Goal: Task Accomplishment & Management: Use online tool/utility

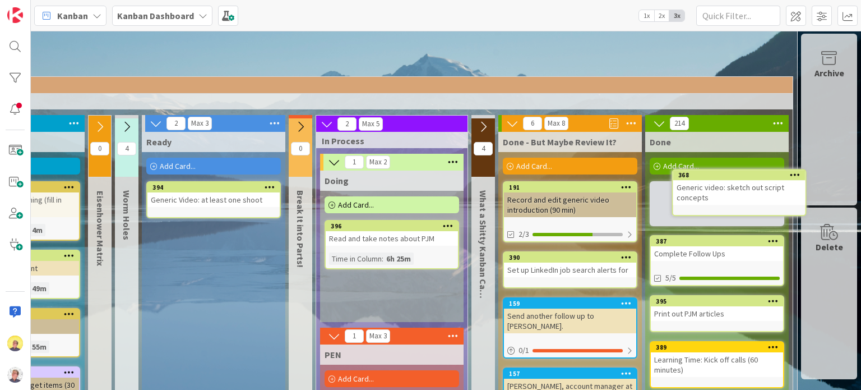
scroll to position [35, 164]
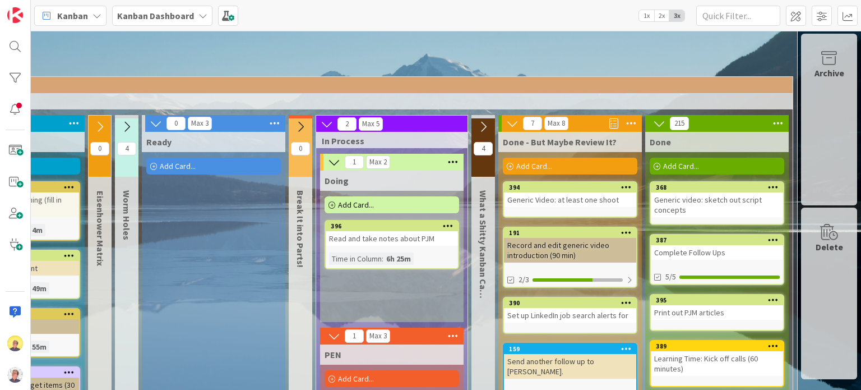
click at [170, 170] on span "Add Card..." at bounding box center [178, 166] width 36 height 10
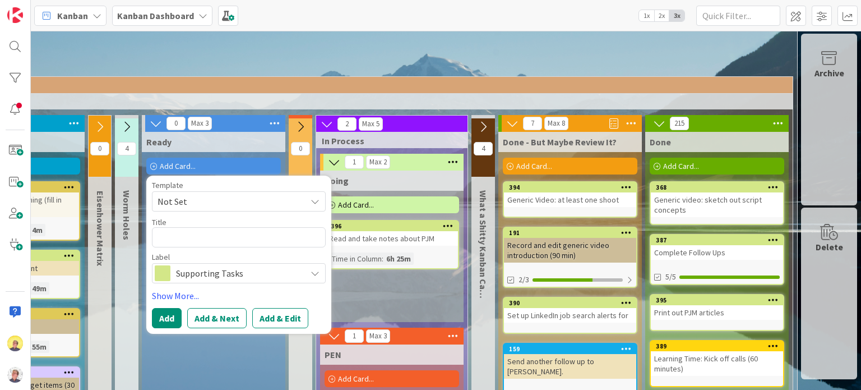
type textarea "x"
type textarea "C"
type textarea "x"
type textarea "Co"
type textarea "x"
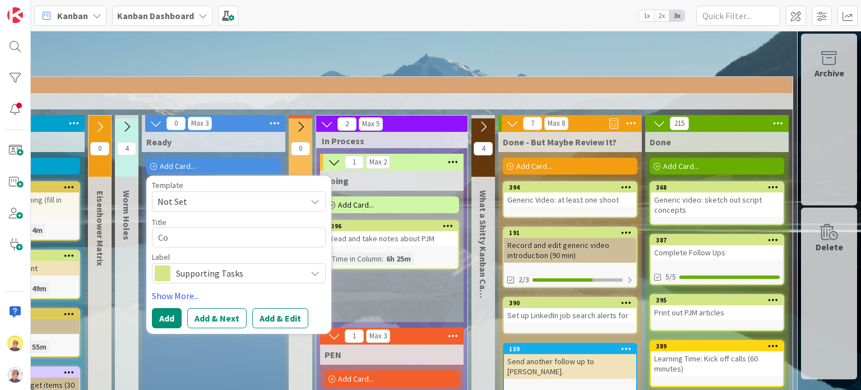
type textarea "Cof"
type textarea "x"
type textarea "Coff"
type textarea "x"
type textarea "Coffe"
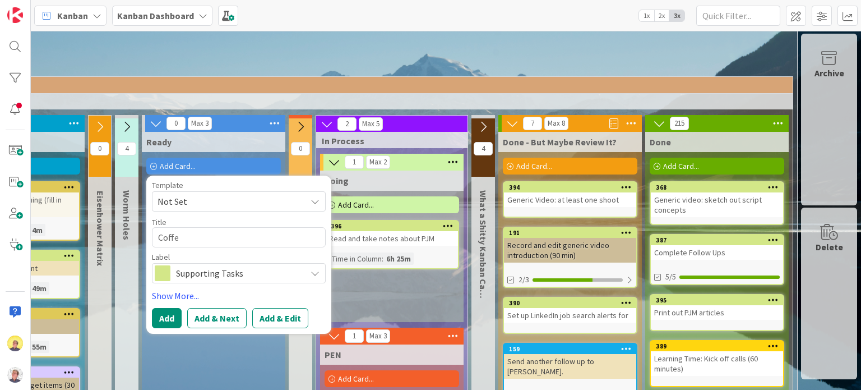
type textarea "x"
type textarea "Coffee"
type textarea "x"
type textarea "Coffee"
type textarea "x"
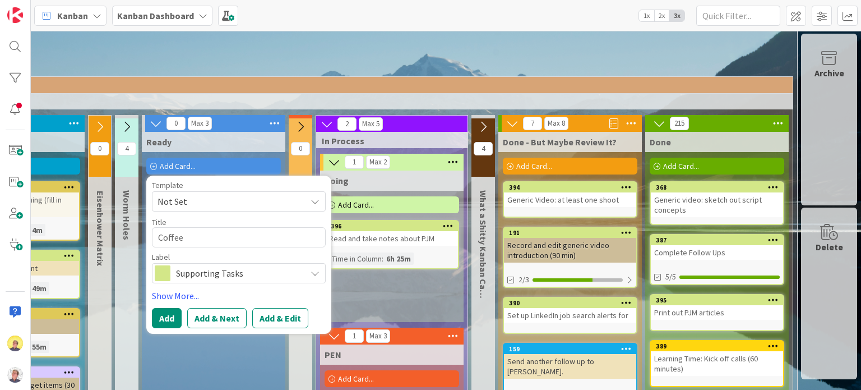
type textarea "Coffee w"
type textarea "x"
type textarea "Coffee wi"
type textarea "x"
type textarea "Coffee wit"
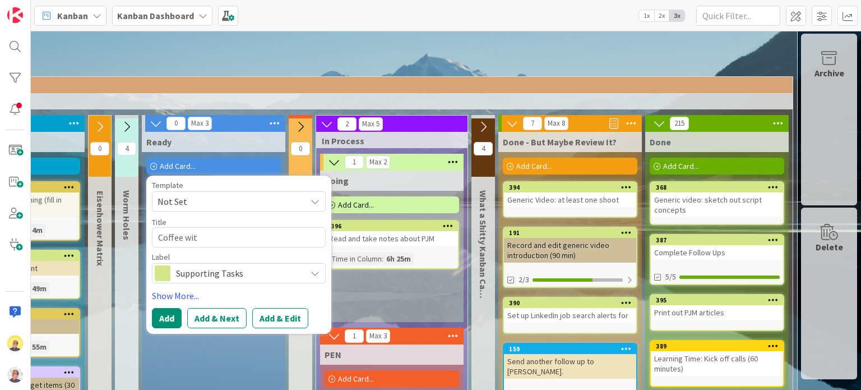
type textarea "x"
type textarea "Coffee with"
type textarea "x"
type textarea "Coffee with A"
type textarea "x"
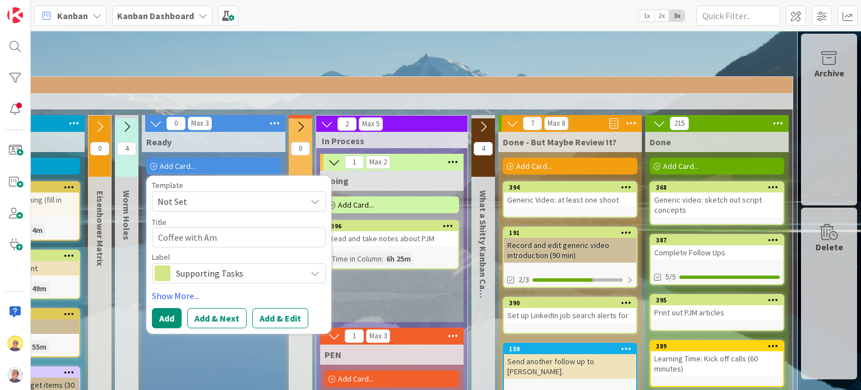
type textarea "Coffee with Amb"
type textarea "x"
type textarea "Coffee with Ambe"
type textarea "x"
type textarea "Coffee with [PERSON_NAME]"
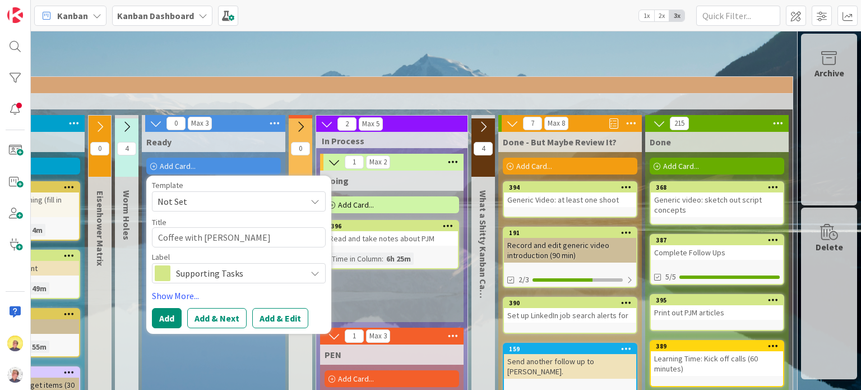
click at [253, 268] on span "Supporting Tasks" at bounding box center [238, 273] width 124 height 16
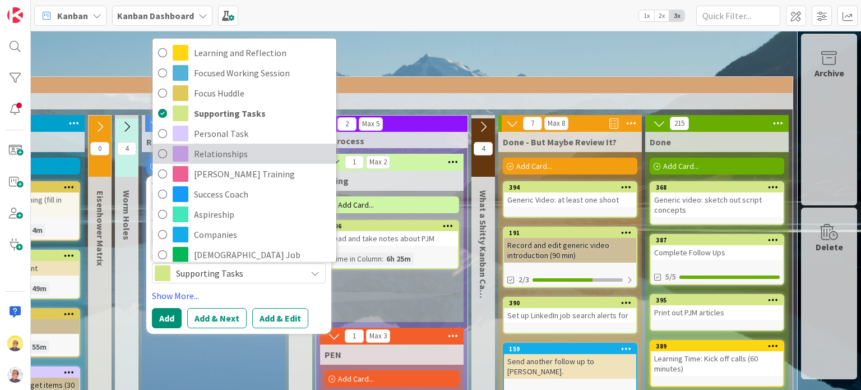
click at [212, 153] on span "Relationships" at bounding box center [262, 153] width 137 height 17
type textarea "x"
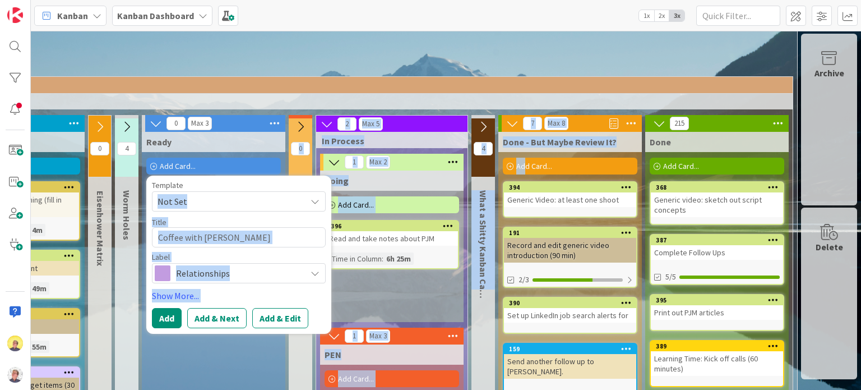
drag, startPoint x: 215, startPoint y: 181, endPoint x: 518, endPoint y: 169, distance: 302.5
click at [209, 316] on button "Add & Next" at bounding box center [216, 318] width 59 height 20
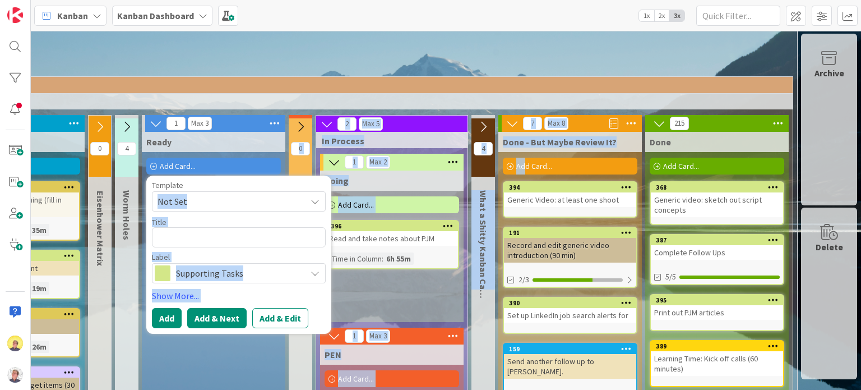
click at [198, 316] on button "Add & Next" at bounding box center [216, 318] width 59 height 20
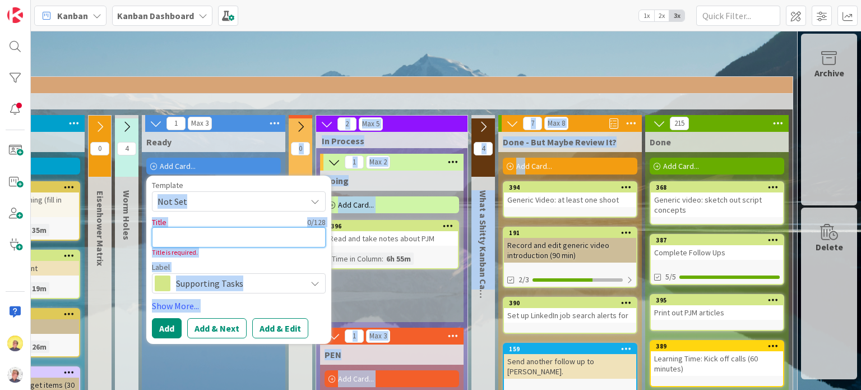
click at [193, 236] on textarea at bounding box center [239, 237] width 174 height 20
click at [254, 219] on div "Title 0 / 128" at bounding box center [239, 222] width 174 height 10
click at [220, 183] on div "Template" at bounding box center [239, 185] width 174 height 8
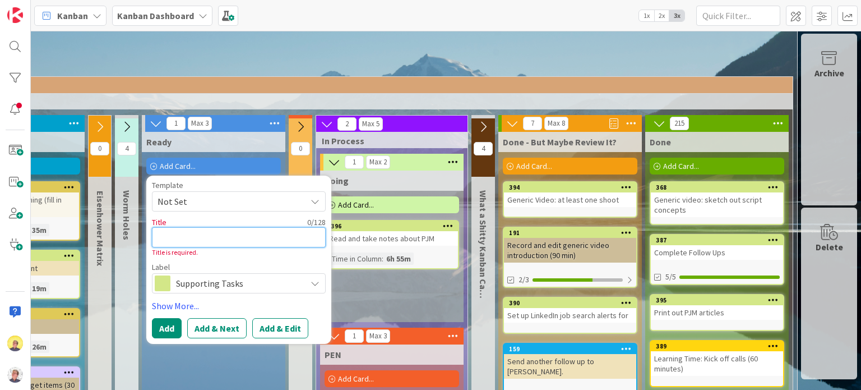
click at [204, 237] on textarea at bounding box center [239, 237] width 174 height 20
click at [209, 233] on textarea at bounding box center [239, 237] width 174 height 20
paste textarea "Fill out PMI SW VA presenter agreement"
type textarea "x"
type textarea "Fill out PMI SW VA presenter agreement"
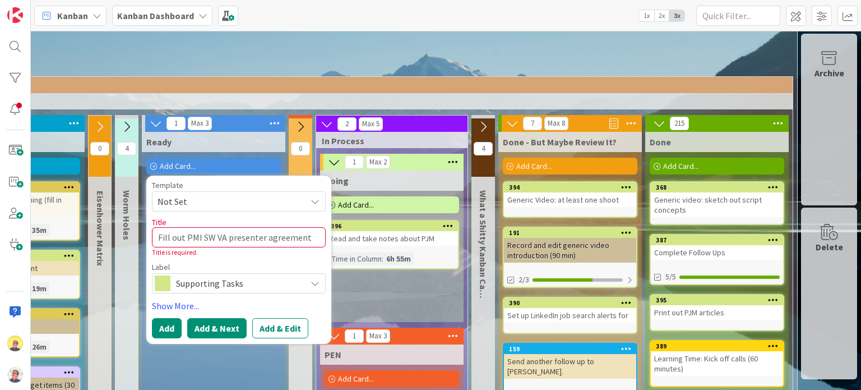
click at [192, 331] on button "Add & Next" at bounding box center [216, 328] width 59 height 20
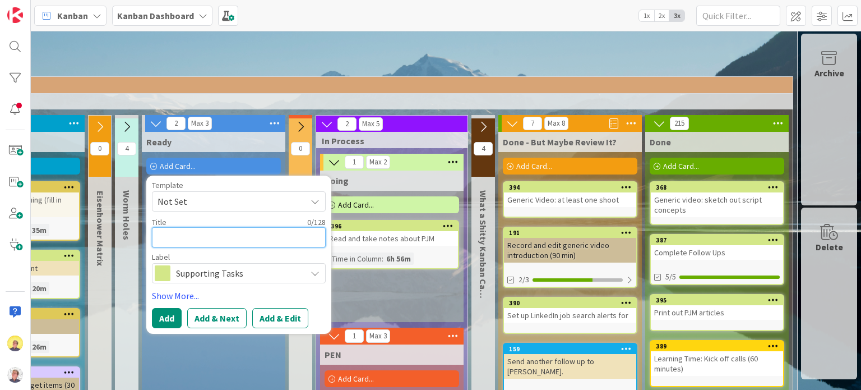
click at [169, 239] on textarea at bounding box center [239, 237] width 174 height 20
paste textarea "Follow up with pending job applications (2-3)"
type textarea "x"
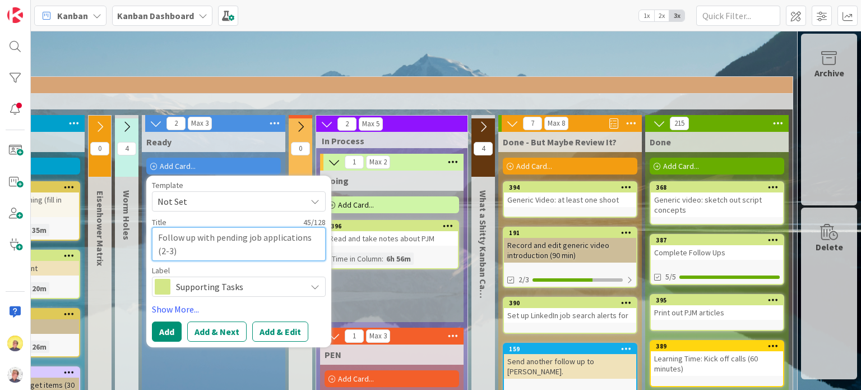
type textarea "Follow up with pending job applications (2-3)"
click at [301, 284] on div "Supporting Tasks" at bounding box center [239, 286] width 174 height 20
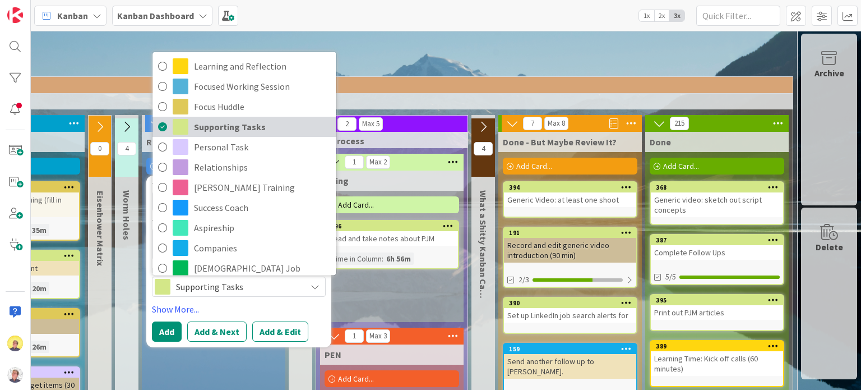
click at [221, 132] on span "Supporting Tasks" at bounding box center [262, 126] width 137 height 17
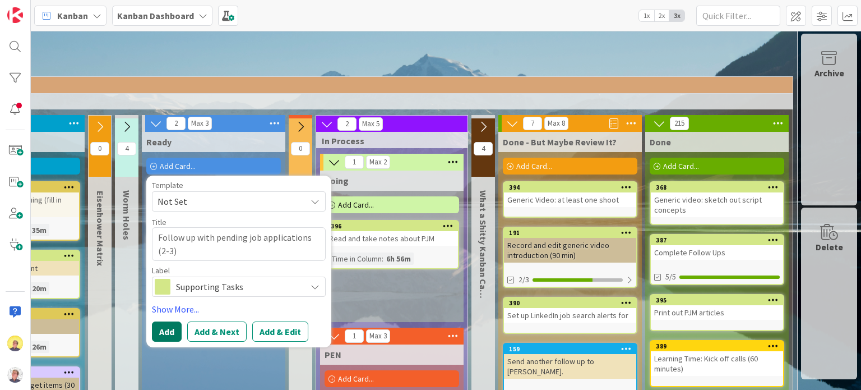
click at [163, 331] on button "Add" at bounding box center [167, 331] width 30 height 20
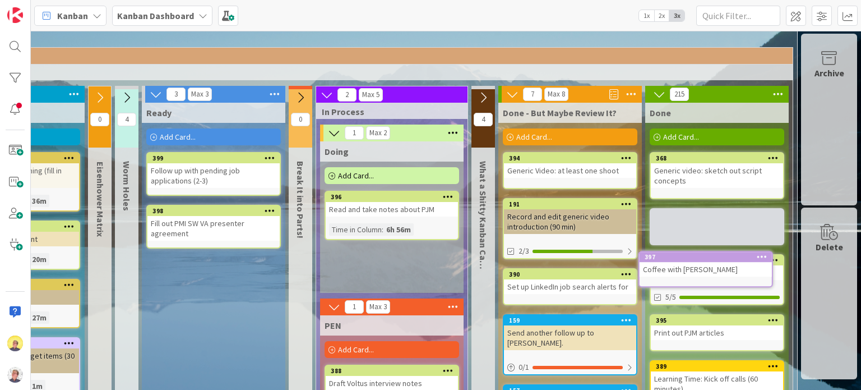
scroll to position [70, 164]
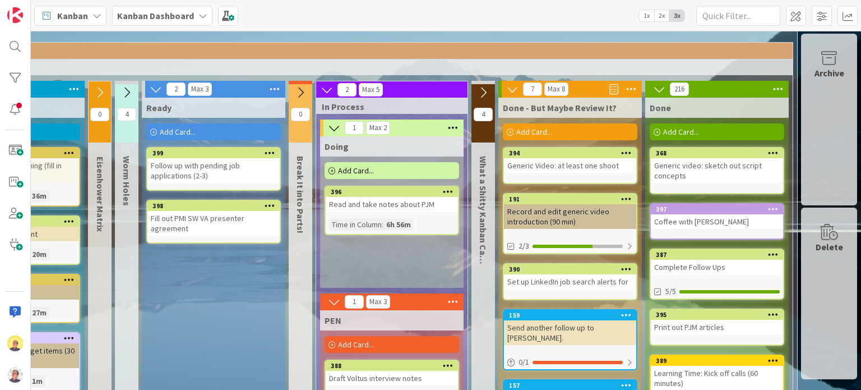
click at [177, 128] on span "Add Card..." at bounding box center [178, 132] width 36 height 10
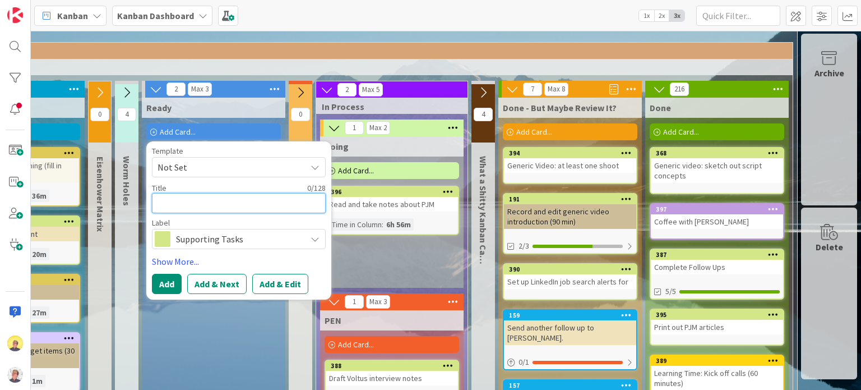
type textarea "x"
type textarea "S"
type textarea "x"
type textarea "Sa"
type textarea "x"
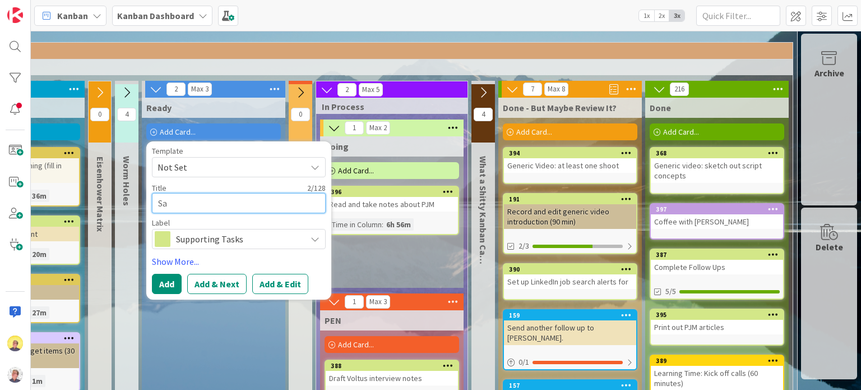
type textarea "[PERSON_NAME]"
type textarea "x"
type textarea "Sale"
type textarea "x"
type textarea "Sale"
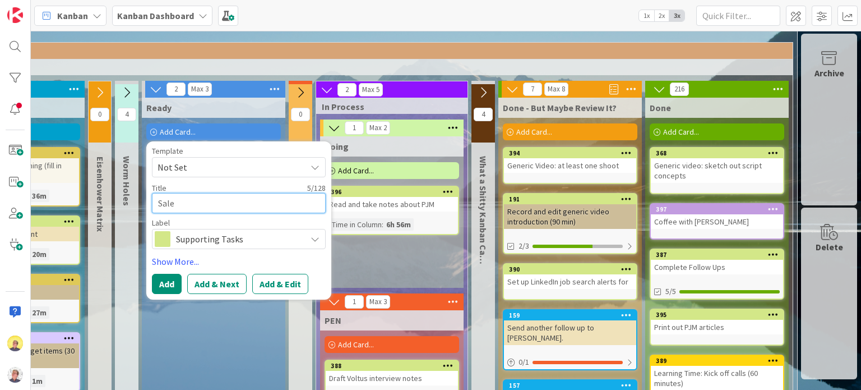
type textarea "x"
type textarea "Sale"
type textarea "x"
type textarea "Salef"
type textarea "x"
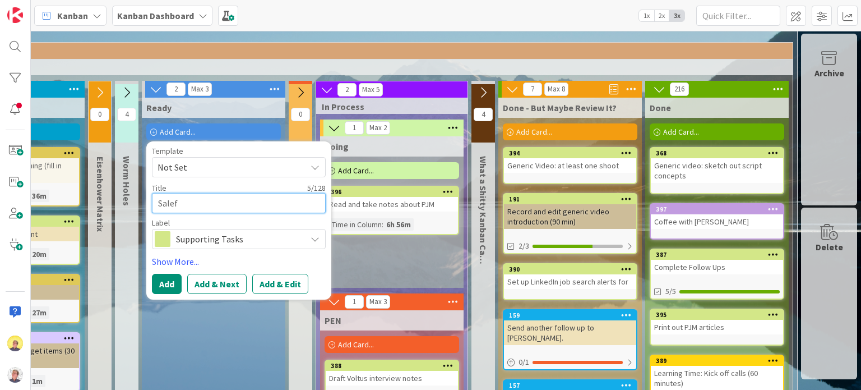
type textarea "Salefo"
type textarea "x"
type textarea "Salefor"
type textarea "x"
type textarea "Salefore"
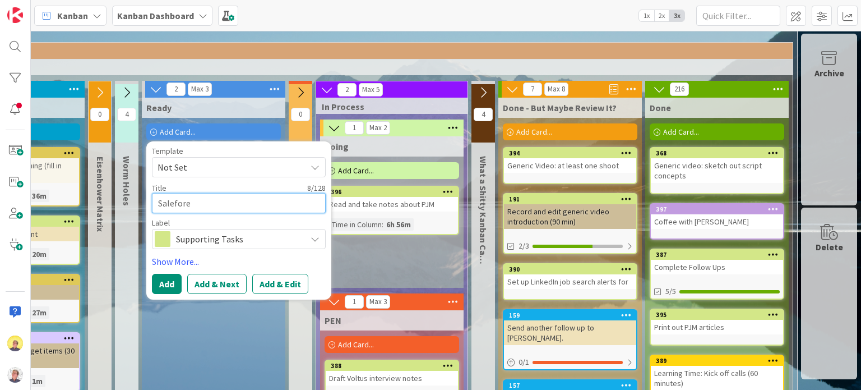
type textarea "x"
type textarea "Salefor"
type textarea "x"
type textarea "Saleforc"
type textarea "x"
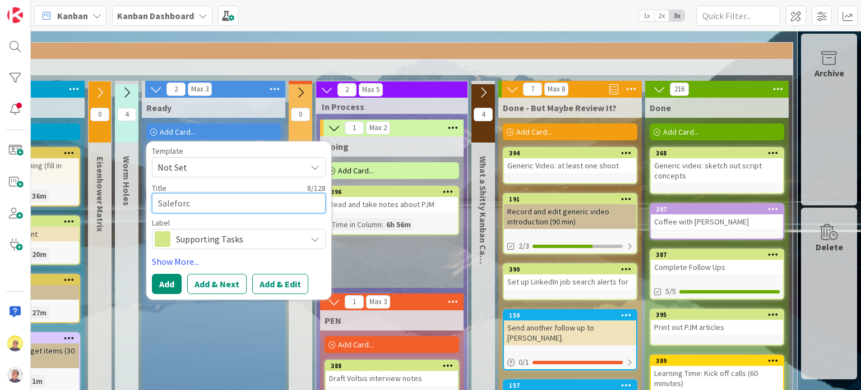
type textarea "Saleforce"
type textarea "x"
type textarea "Saleforce"
type textarea "x"
type textarea "Saleforce l"
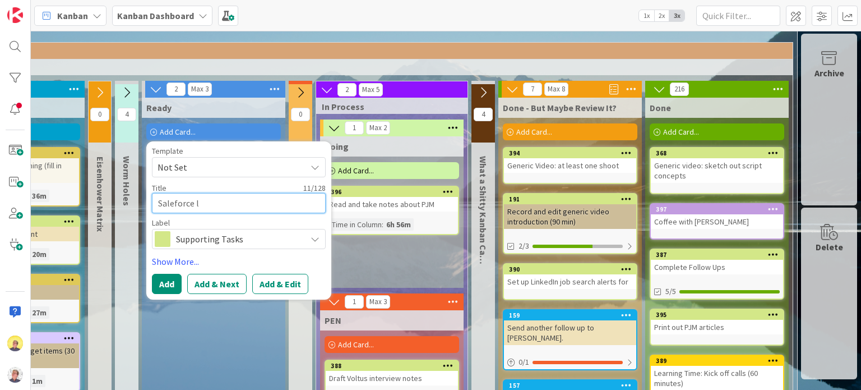
type textarea "x"
type textarea "Saleforce le"
type textarea "x"
type textarea "Saleforce lea"
type textarea "x"
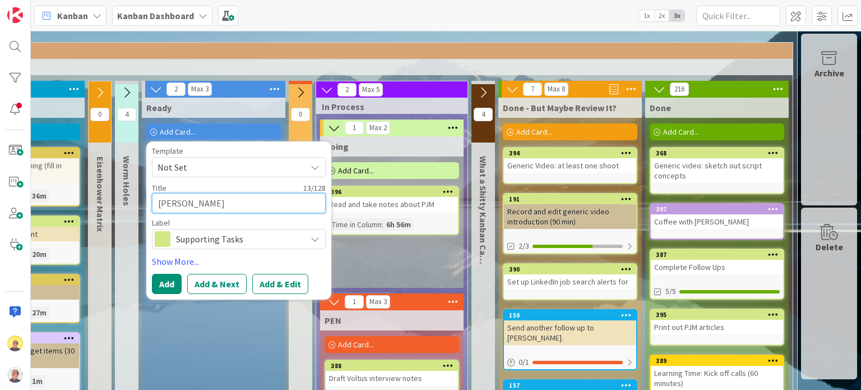
type textarea "Saleforce learn"
type textarea "x"
type textarea "Saleforce learni"
type textarea "x"
type textarea "Saleforce learnin"
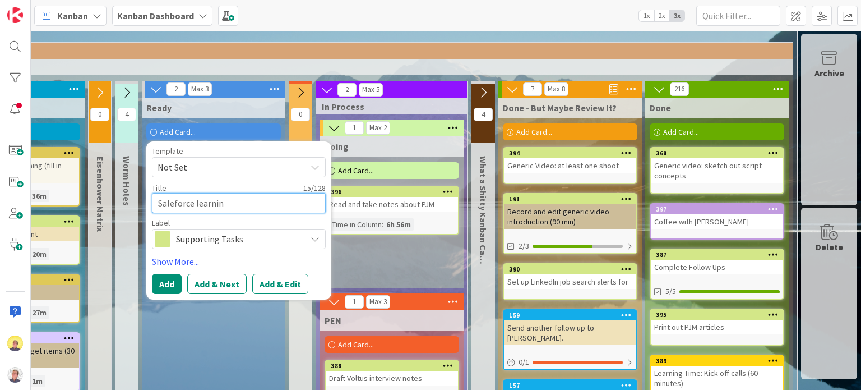
type textarea "x"
type textarea "Saleforce learning"
type textarea "x"
type textarea "Saleforce learning"
type textarea "x"
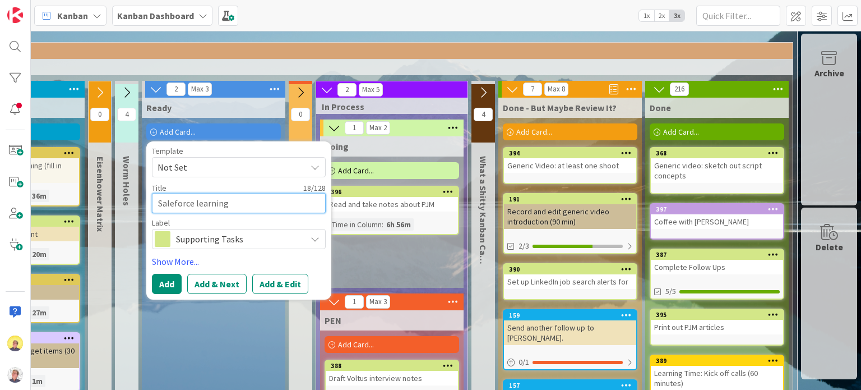
type textarea "Saleforce learning t"
type textarea "x"
type textarea "Saleforce learning ti"
type textarea "x"
type textarea "Saleforce learning [PERSON_NAME]"
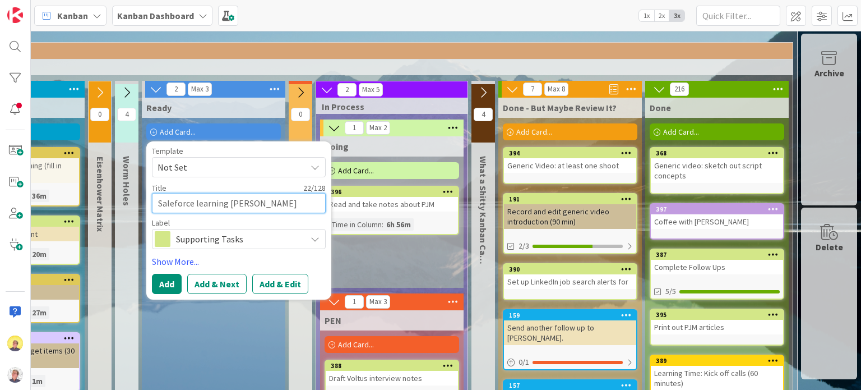
type textarea "x"
type textarea "Saleforce learning time"
type textarea "x"
type textarea "Saleforce learning times"
type textarea "x"
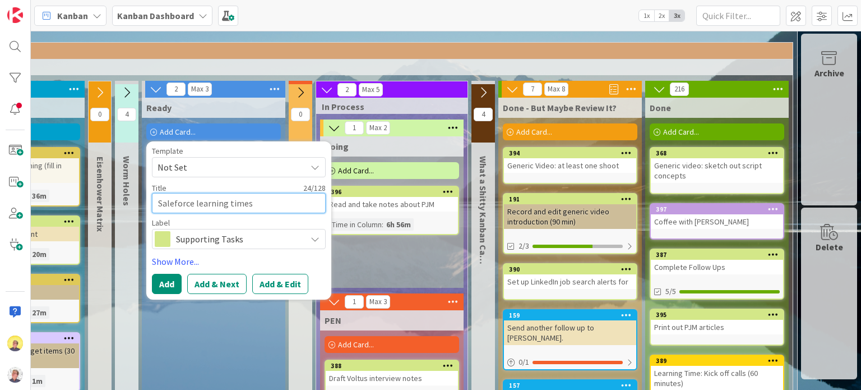
type textarea "Saleforce learning time"
click at [164, 203] on textarea "Saleforce learning time" at bounding box center [239, 203] width 174 height 20
type textarea "x"
type textarea "Salesforce learning time"
click at [158, 285] on button "Add" at bounding box center [167, 284] width 30 height 20
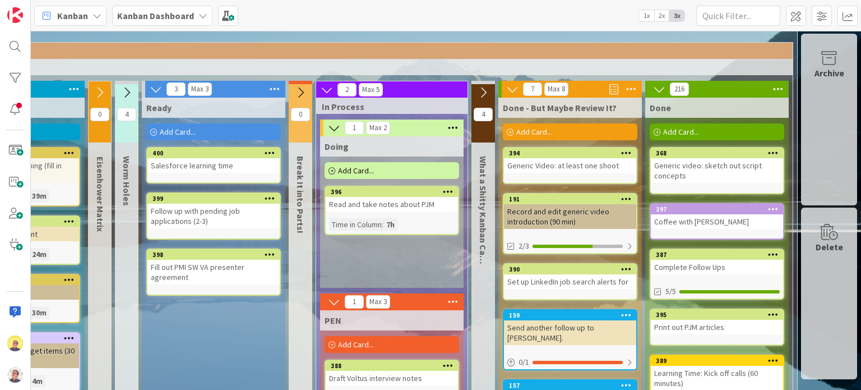
drag, startPoint x: 200, startPoint y: 193, endPoint x: 205, endPoint y: 174, distance: 20.3
click at [205, 174] on link "400 Salesforce learning time" at bounding box center [213, 165] width 135 height 36
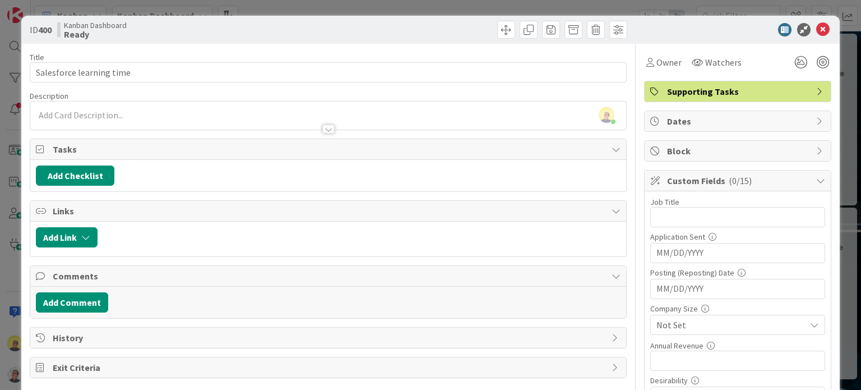
click at [769, 89] on span "Supporting Tasks" at bounding box center [739, 91] width 144 height 13
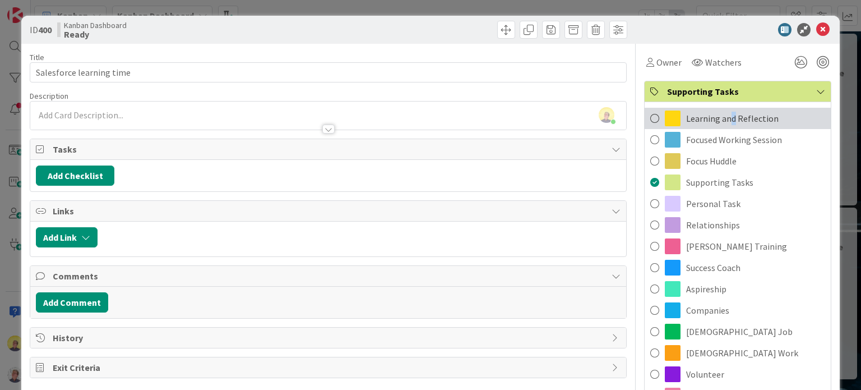
click at [725, 121] on span "Learning and Reflection" at bounding box center [732, 118] width 93 height 13
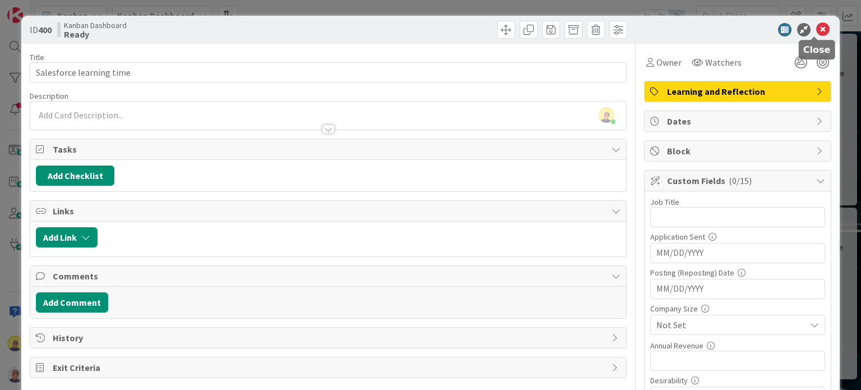
click at [817, 25] on icon at bounding box center [823, 29] width 13 height 13
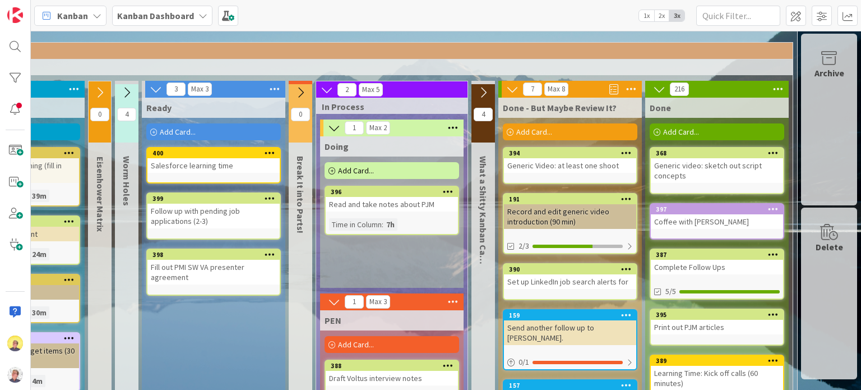
click at [206, 132] on div "Add Card..." at bounding box center [213, 131] width 135 height 17
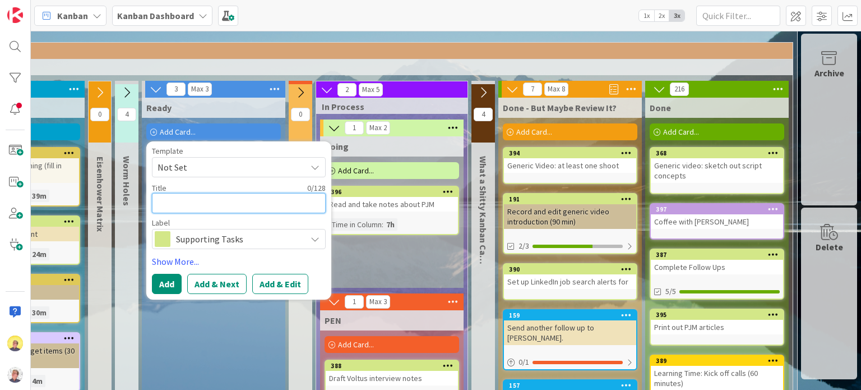
type textarea "x"
type textarea "C"
type textarea "x"
type textarea "CS"
type textarea "x"
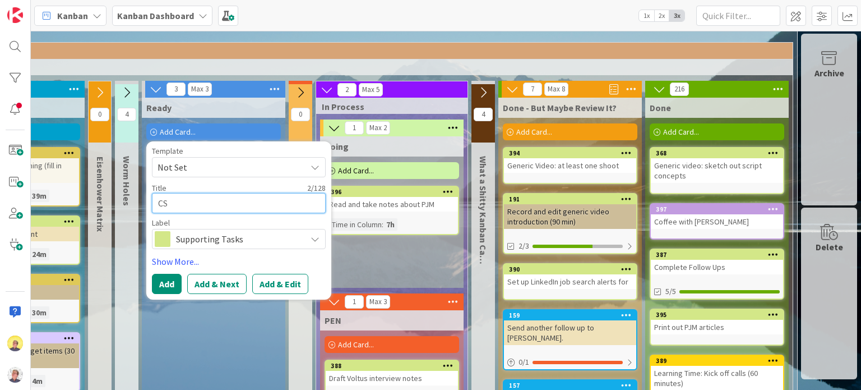
type textarea "CSM"
type textarea "x"
type textarea "CSM"
type textarea "x"
type textarea "CSM D"
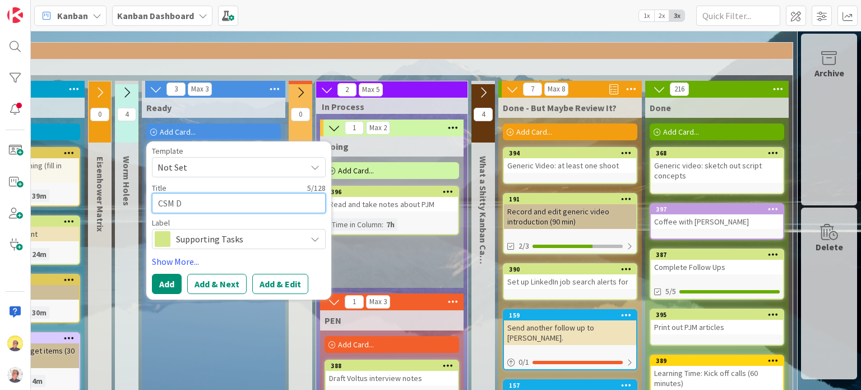
type textarea "x"
type textarea "CSM Da"
type textarea "x"
type textarea "CSM Day"
type textarea "x"
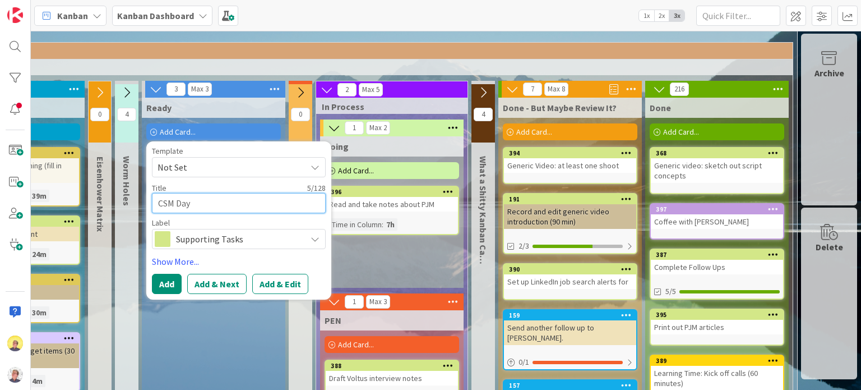
type textarea "CSM Day"
type textarea "x"
type textarea "CSM Day to"
type textarea "x"
type textarea "CSM Day to"
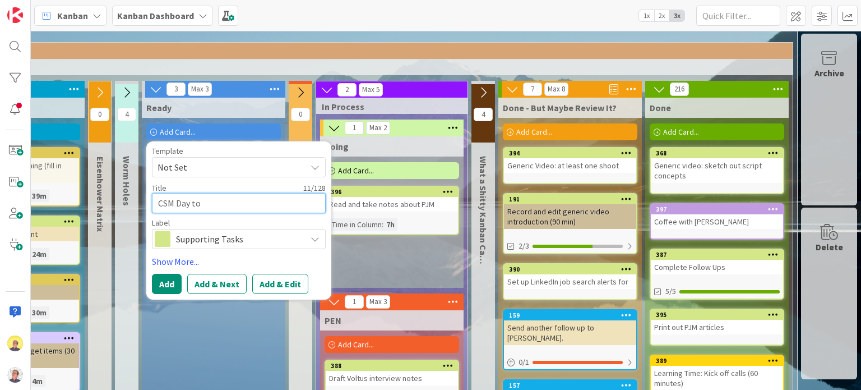
type textarea "x"
type textarea "CSM Day to"
type textarea "x"
type textarea "CSM Day t"
type textarea "x"
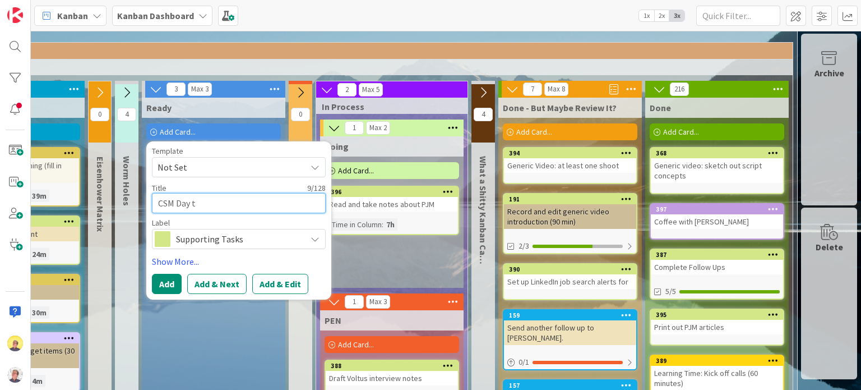
type textarea "CSM Day to"
type textarea "x"
type textarea "CSM Day to"
type textarea "x"
type textarea "CSM Day to D"
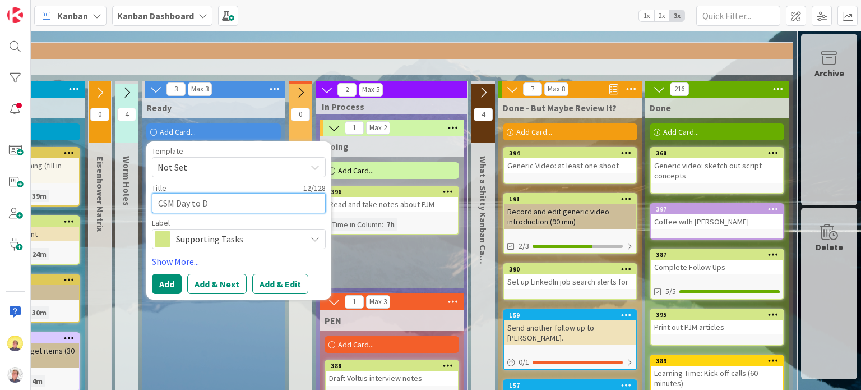
type textarea "x"
type textarea "CSM Day to Da"
type textarea "x"
type textarea "CSM Day to Day"
click at [193, 242] on span "Supporting Tasks" at bounding box center [238, 239] width 124 height 16
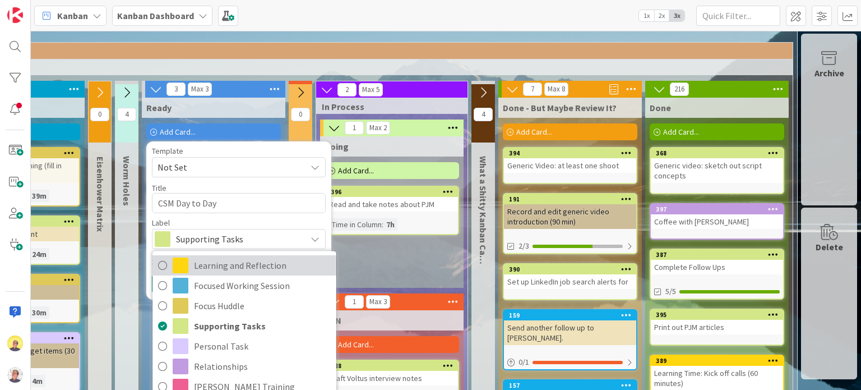
click at [213, 261] on span "Learning and Reflection" at bounding box center [262, 265] width 137 height 17
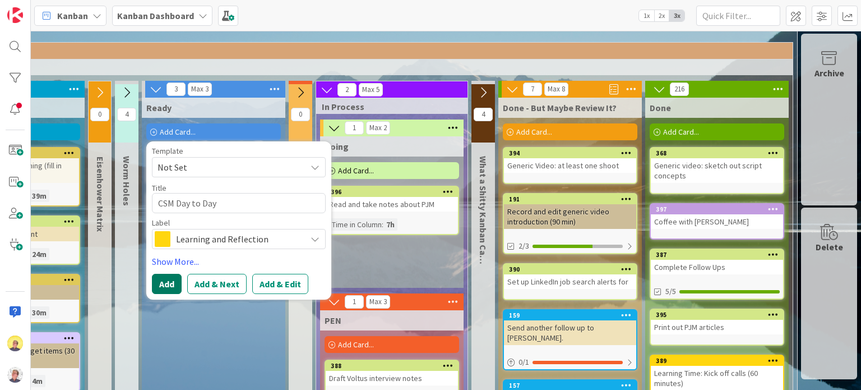
click at [160, 287] on button "Add" at bounding box center [167, 284] width 30 height 20
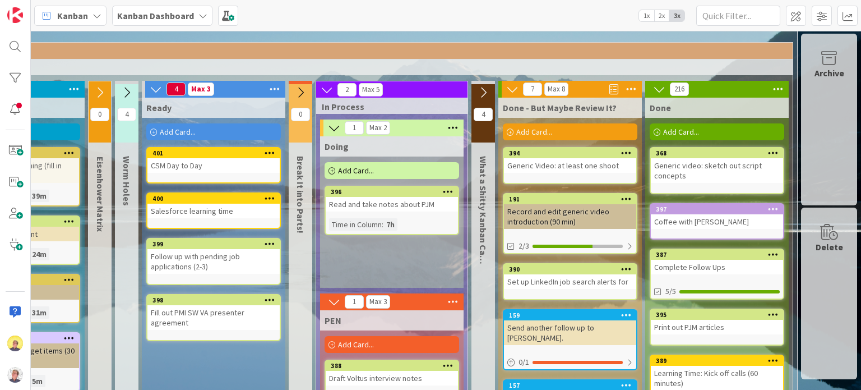
click at [219, 130] on div "Add Card..." at bounding box center [213, 131] width 135 height 17
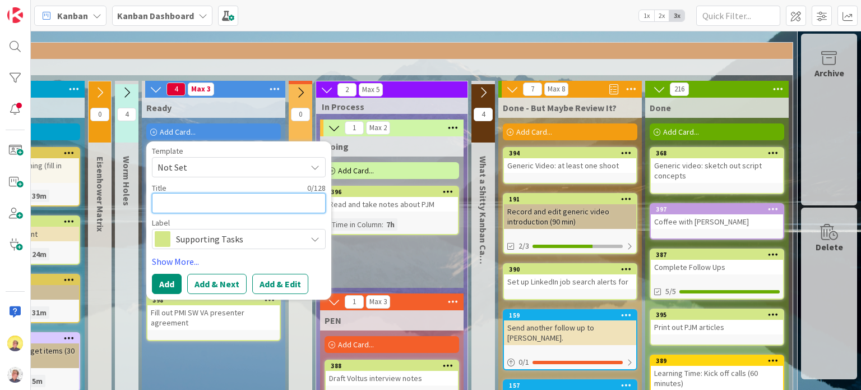
type textarea "x"
type textarea "P"
type textarea "x"
type textarea "Pr"
type textarea "x"
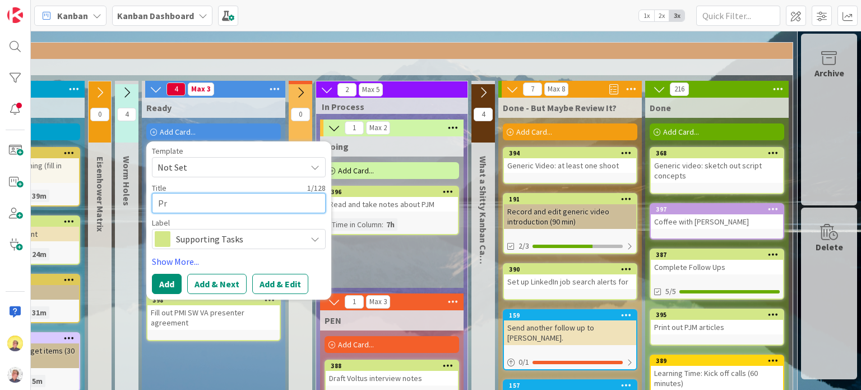
type textarea "Pre"
type textarea "x"
type textarea "Prep"
type textarea "x"
type textarea "Prepar"
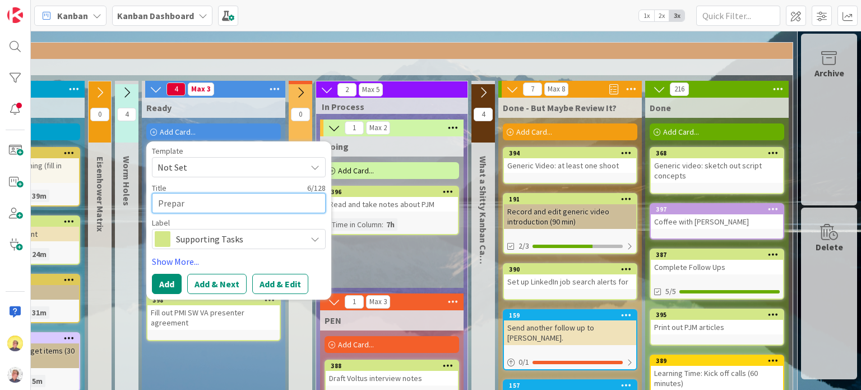
type textarea "x"
type textarea "Prepart"
type textarea "x"
type textarea "Prepar"
type textarea "x"
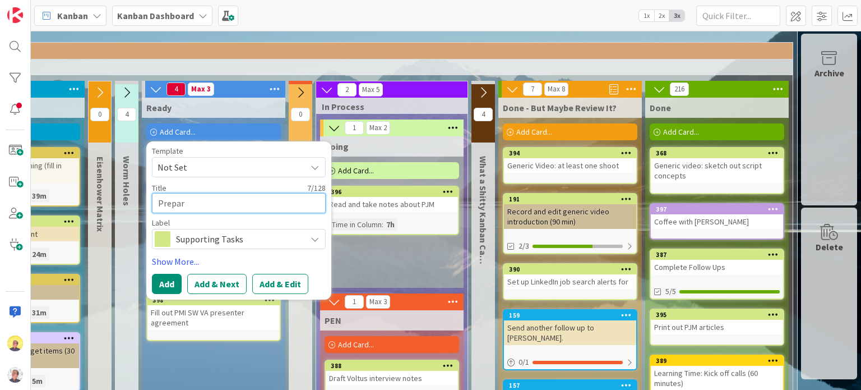
type textarea "Prepara"
type textarea "x"
type textarea "Preparat"
type textarea "x"
type textarea "Preparati"
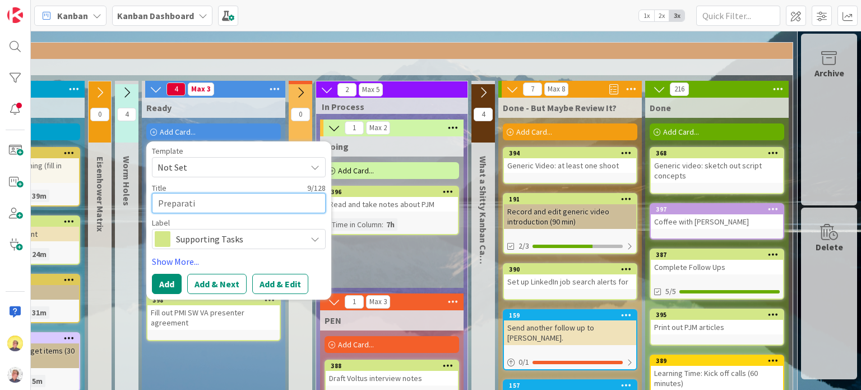
type textarea "x"
type textarea "Preparatio"
type textarea "x"
type textarea "Preparation"
type textarea "x"
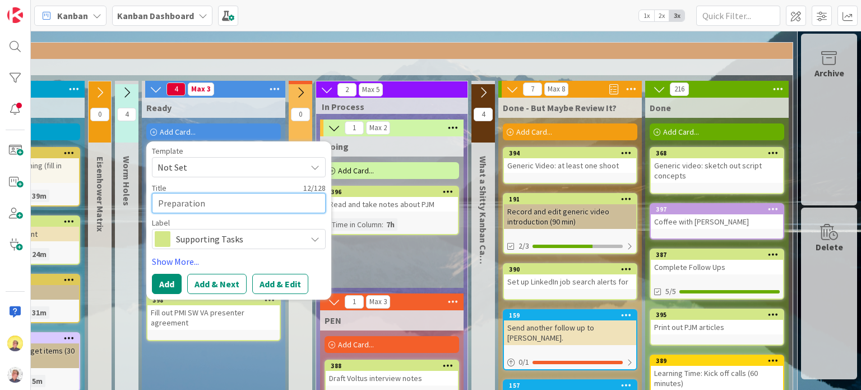
type textarea "Preparation f"
type textarea "x"
type textarea "Preparation fo"
type textarea "x"
type textarea "Preparation for"
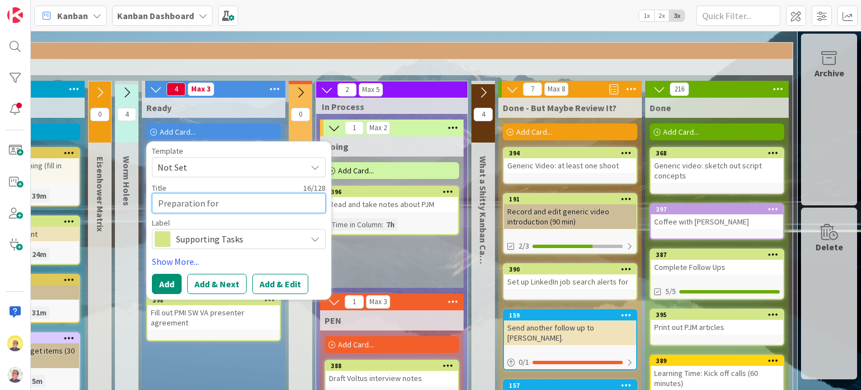
type textarea "x"
type textarea "Preparation for t"
type textarea "x"
type textarea "Preparation for to"
type textarea "x"
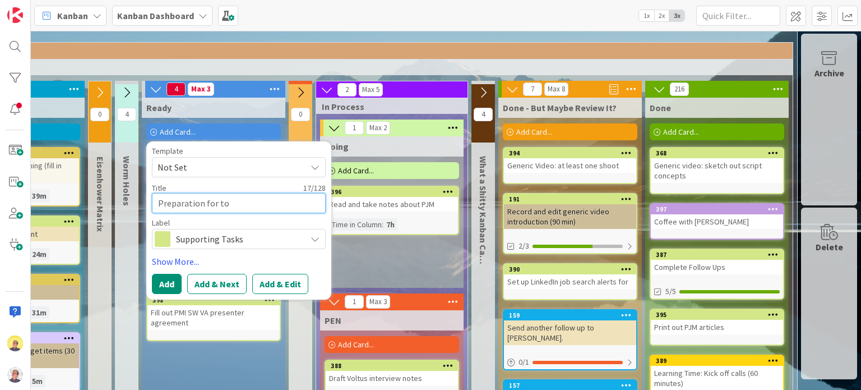
type textarea "Preparation for [PERSON_NAME]"
type textarea "x"
type textarea "Preparation for tomr"
type textarea "x"
type textarea "Preparation for tomro"
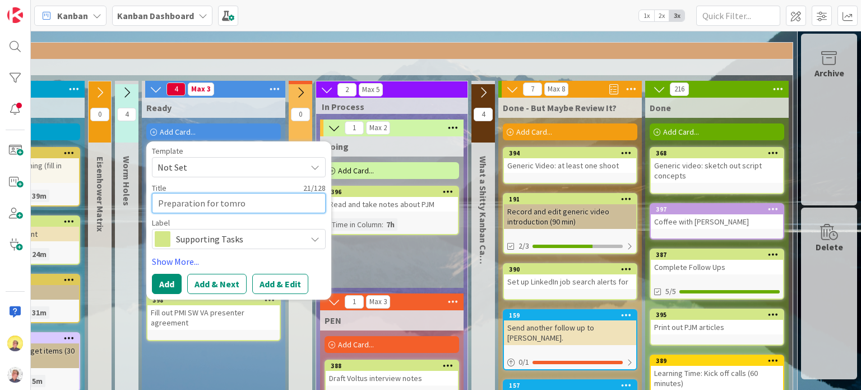
type textarea "x"
type textarea "Preparation for tomr"
type textarea "x"
type textarea "Preparation for [PERSON_NAME]"
type textarea "x"
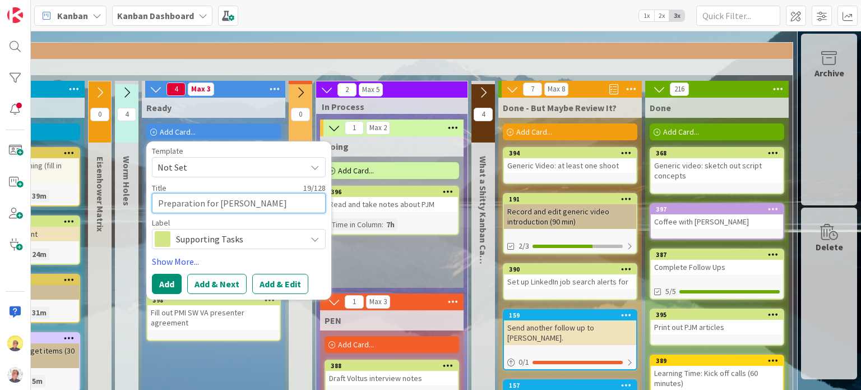
type textarea "Preparation for tomo"
type textarea "x"
type textarea "Preparation for tomor"
type textarea "x"
type textarea "Preparation for tomorr"
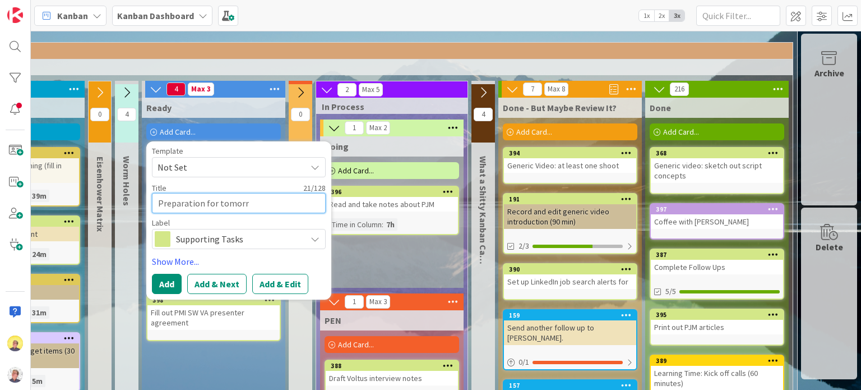
type textarea "x"
type textarea "Preparation for tomorro"
type textarea "x"
type textarea "Preparation for [DATE]"
click at [265, 240] on span "Supporting Tasks" at bounding box center [238, 239] width 124 height 16
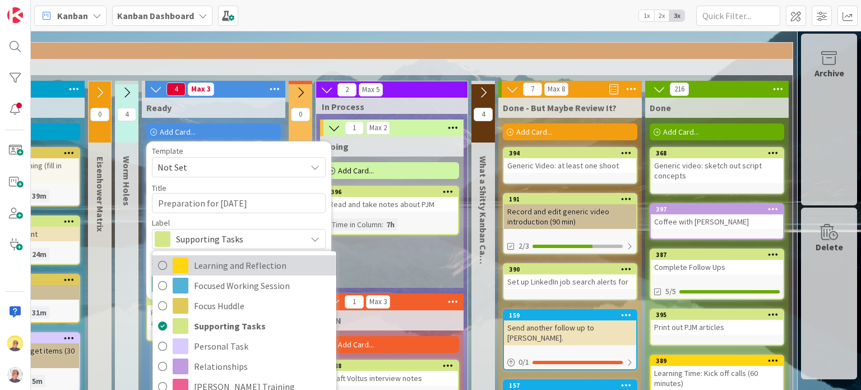
click at [224, 261] on span "Learning and Reflection" at bounding box center [262, 265] width 137 height 17
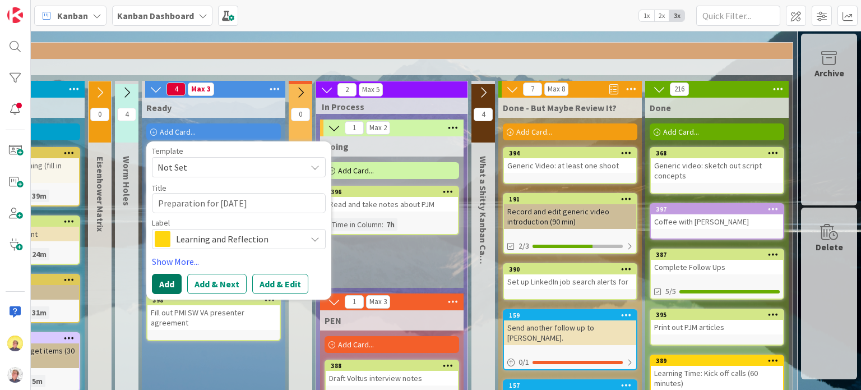
click at [158, 287] on button "Add" at bounding box center [167, 284] width 30 height 20
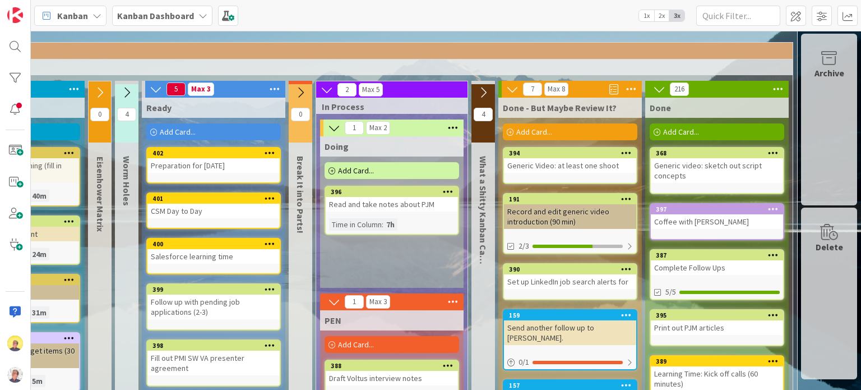
click at [195, 133] on div "Add Card..." at bounding box center [213, 131] width 135 height 17
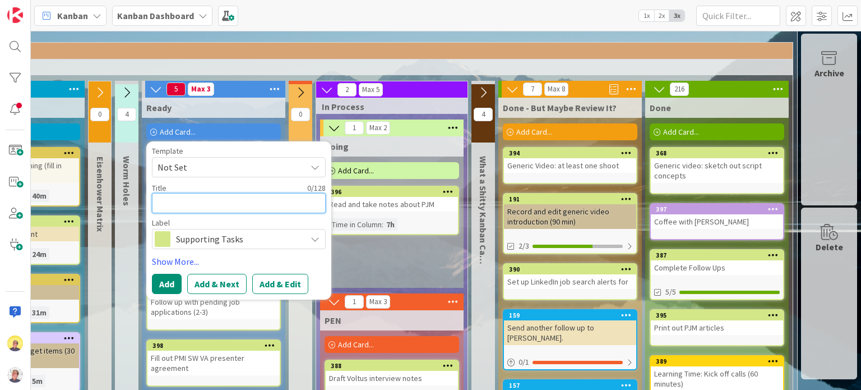
type textarea "x"
type textarea "R"
type textarea "x"
type textarea "Re"
type textarea "x"
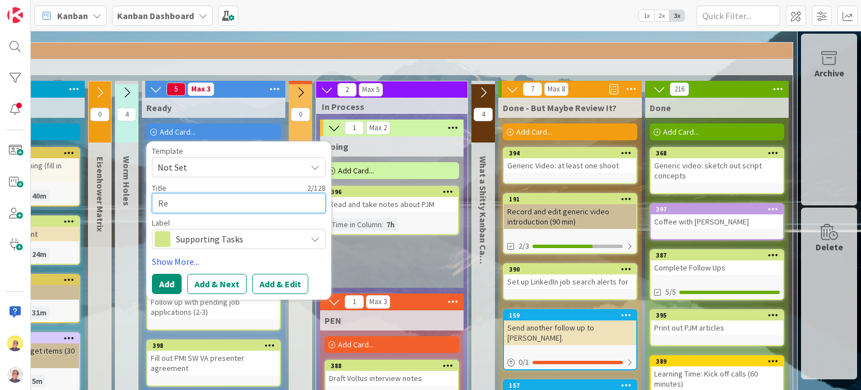
type textarea "Rev"
type textarea "x"
type textarea "Revi"
type textarea "x"
type textarea "Revie"
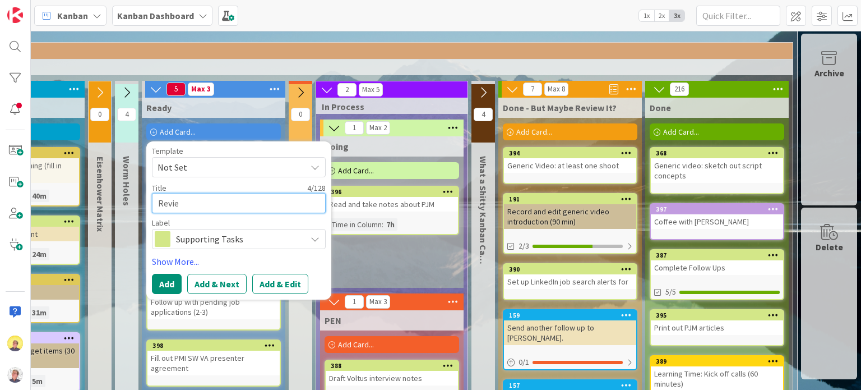
type textarea "x"
type textarea "Review"
type textarea "x"
type textarea "Review"
type textarea "x"
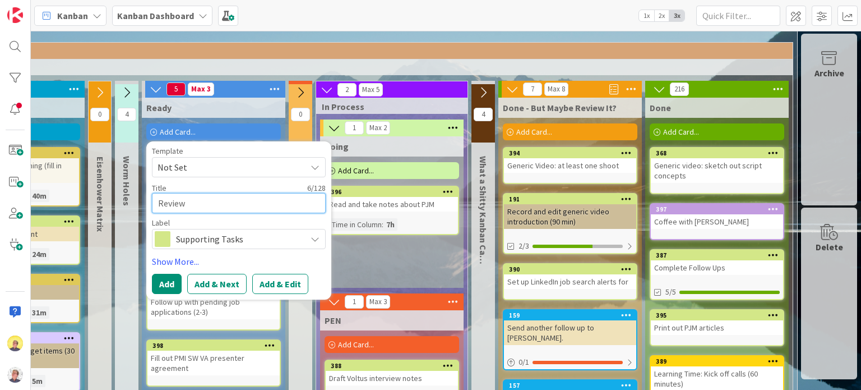
type textarea "Review M"
type textarea "x"
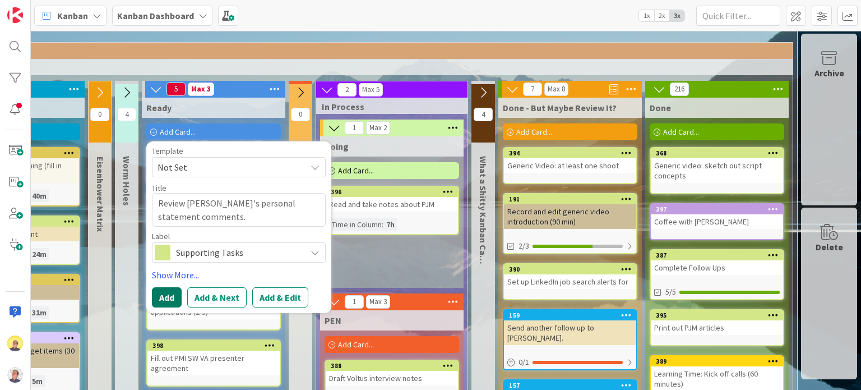
click at [165, 299] on button "Add" at bounding box center [167, 297] width 30 height 20
